Goal: Transaction & Acquisition: Book appointment/travel/reservation

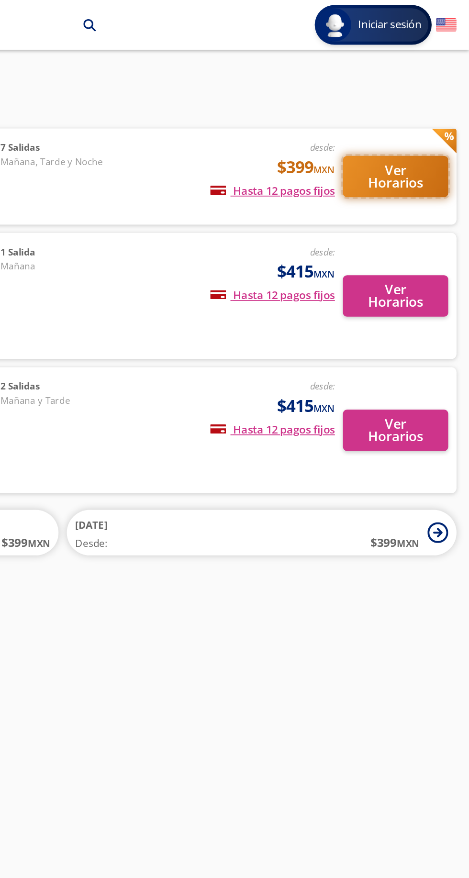
click at [417, 98] on button "Ver Horarios" at bounding box center [426, 102] width 61 height 24
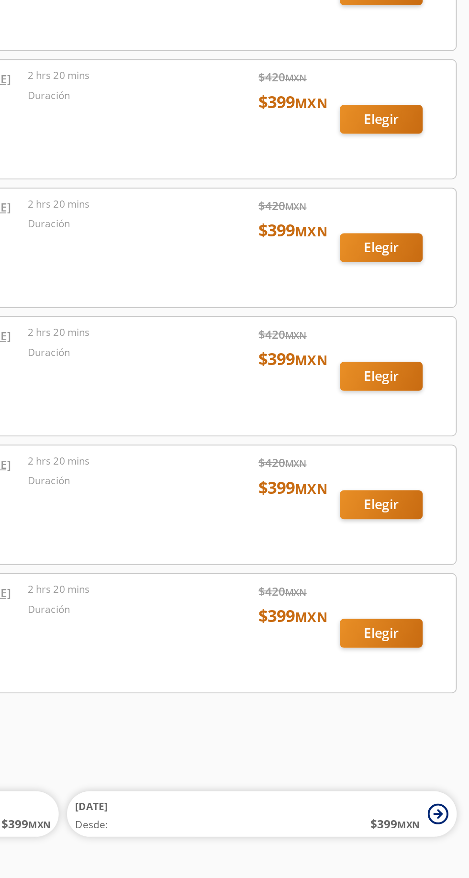
click at [423, 452] on div at bounding box center [235, 486] width 454 height 68
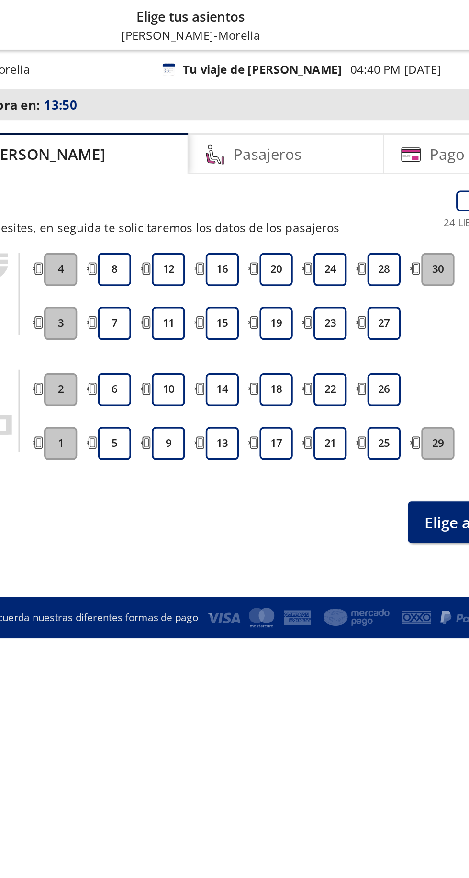
click at [222, 252] on button "13" at bounding box center [217, 256] width 19 height 19
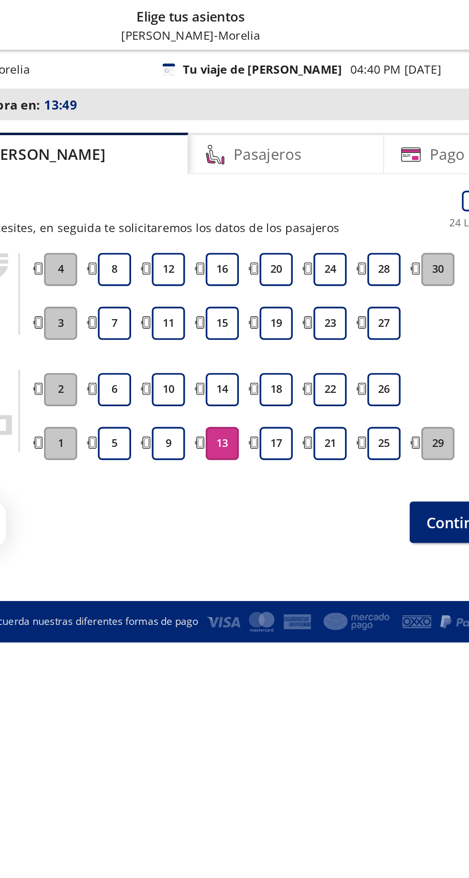
click at [217, 223] on button "14" at bounding box center [217, 224] width 19 height 19
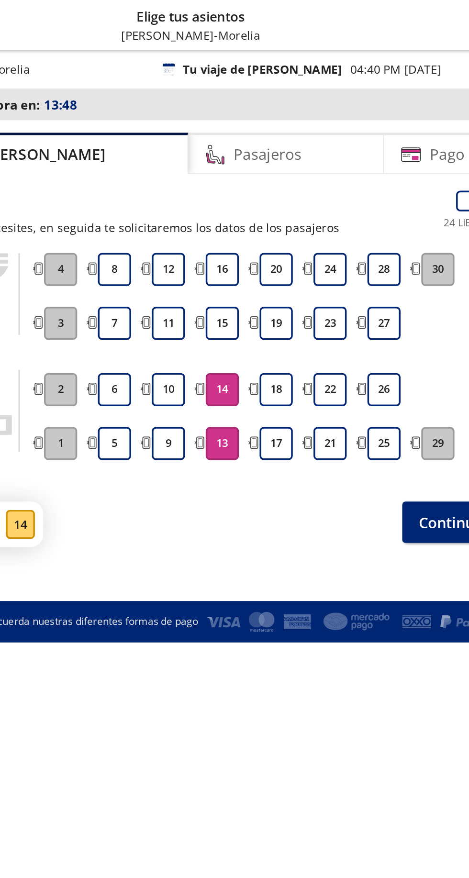
click at [212, 180] on button "15" at bounding box center [217, 186] width 19 height 19
click at [211, 158] on button "16" at bounding box center [217, 155] width 19 height 19
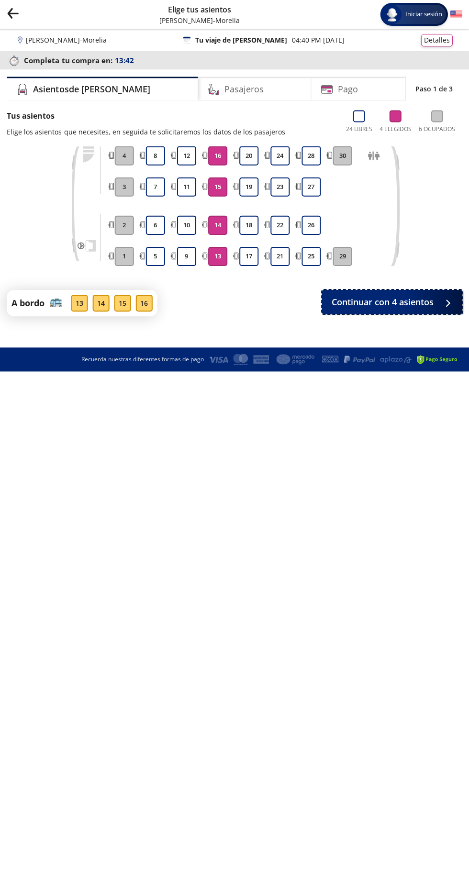
click at [415, 307] on button "Continuar con 4 asientos" at bounding box center [392, 302] width 140 height 24
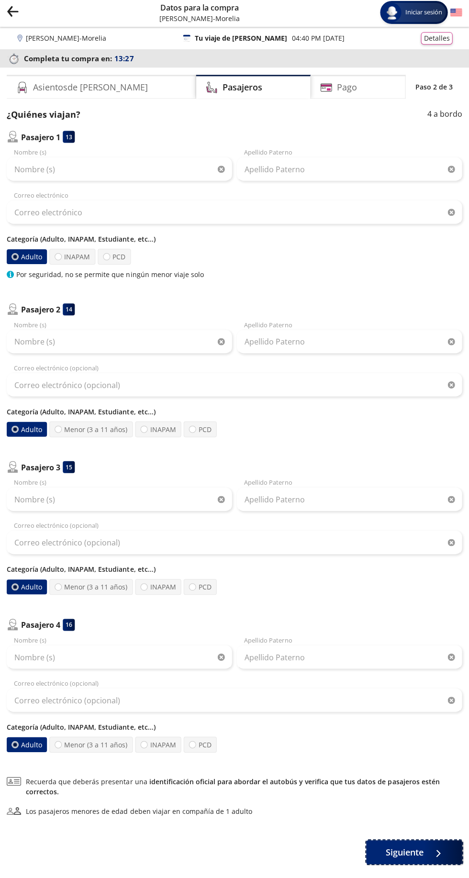
click at [402, 853] on span "Siguiente" at bounding box center [405, 853] width 38 height 13
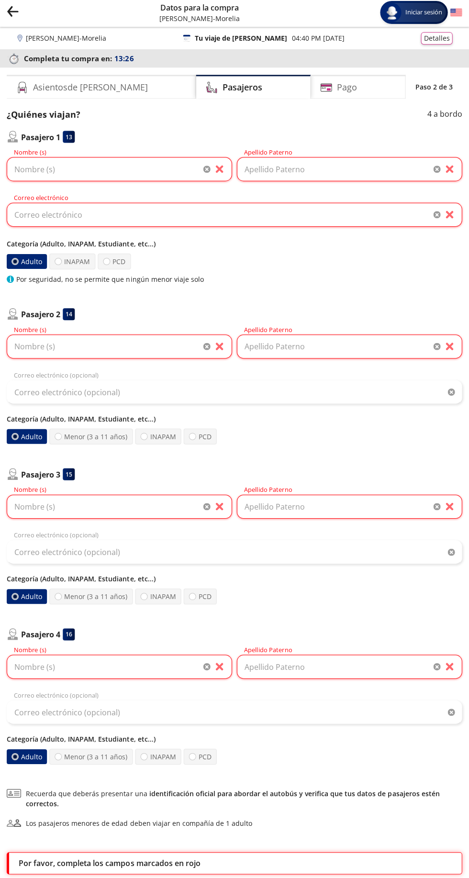
scroll to position [16, 0]
